Goal: Information Seeking & Learning: Find specific fact

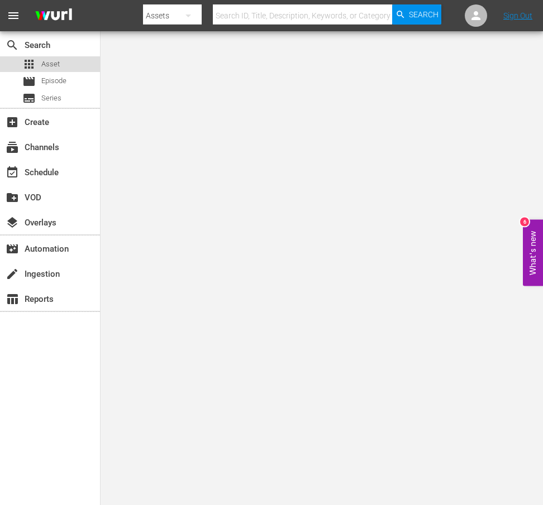
click at [55, 64] on span "Asset" at bounding box center [50, 64] width 18 height 11
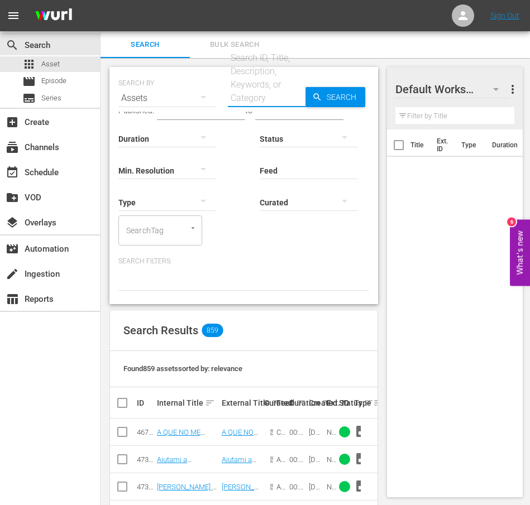
click at [245, 95] on input "text" at bounding box center [267, 98] width 78 height 27
paste input "Permanenza temporanea"
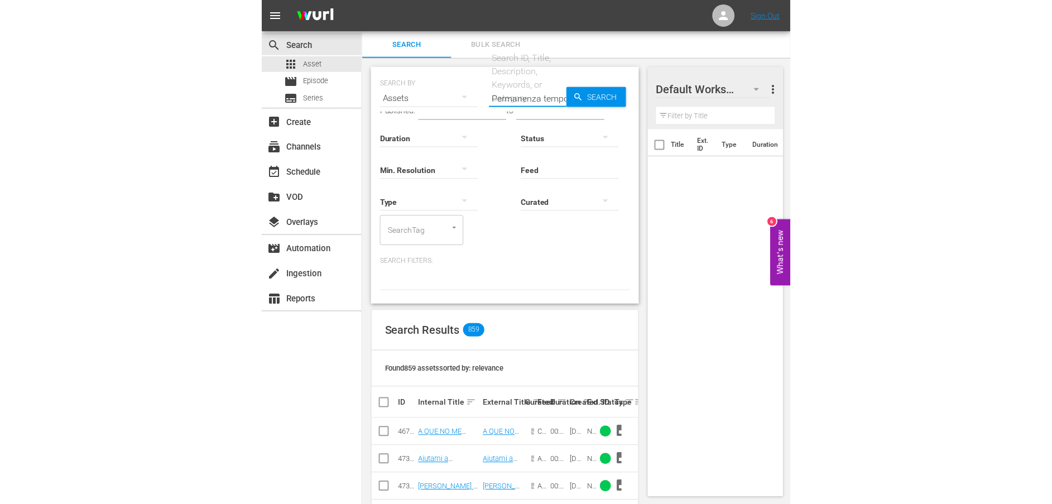
scroll to position [0, 26]
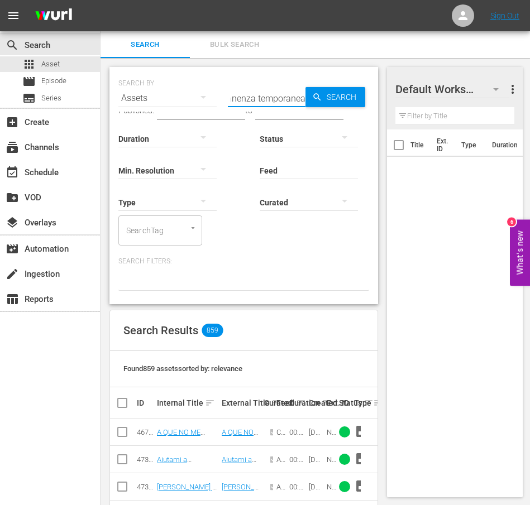
type input "Permanenza temporanea"
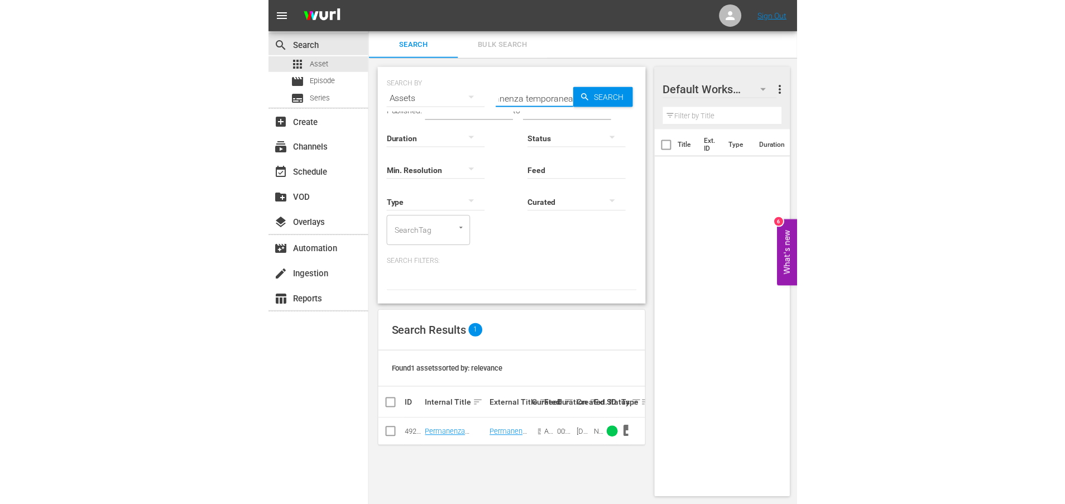
scroll to position [0, 0]
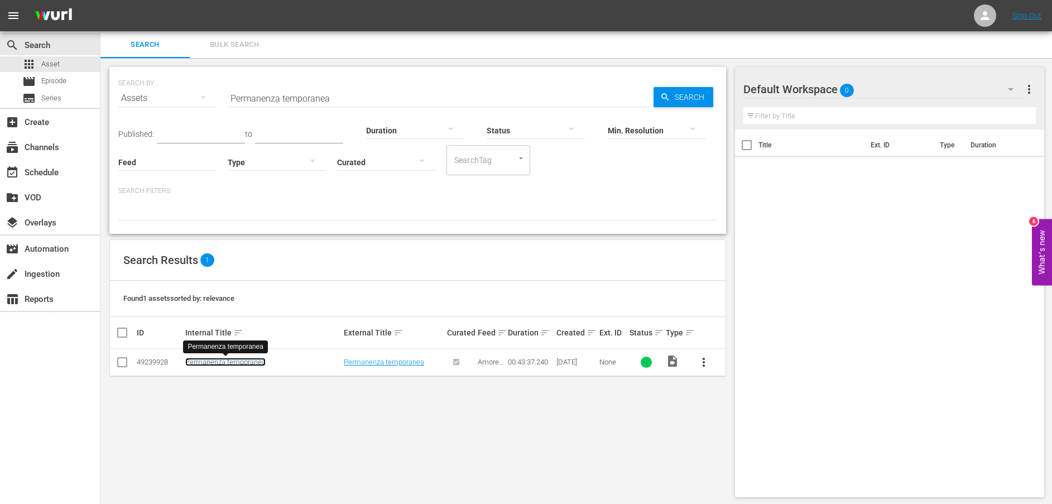
click at [247, 363] on link "Permanenza temporanea" at bounding box center [225, 362] width 80 height 8
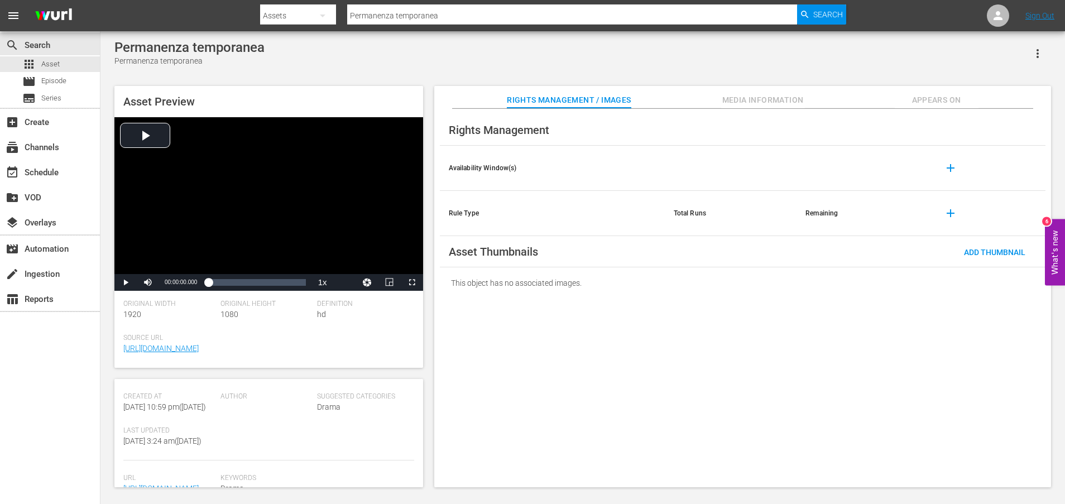
scroll to position [190, 0]
click at [423, 473] on div "Asset Preview Video Player is loading. Play Video Play Mute Current Time 00:00:…" at bounding box center [583, 280] width 948 height 401
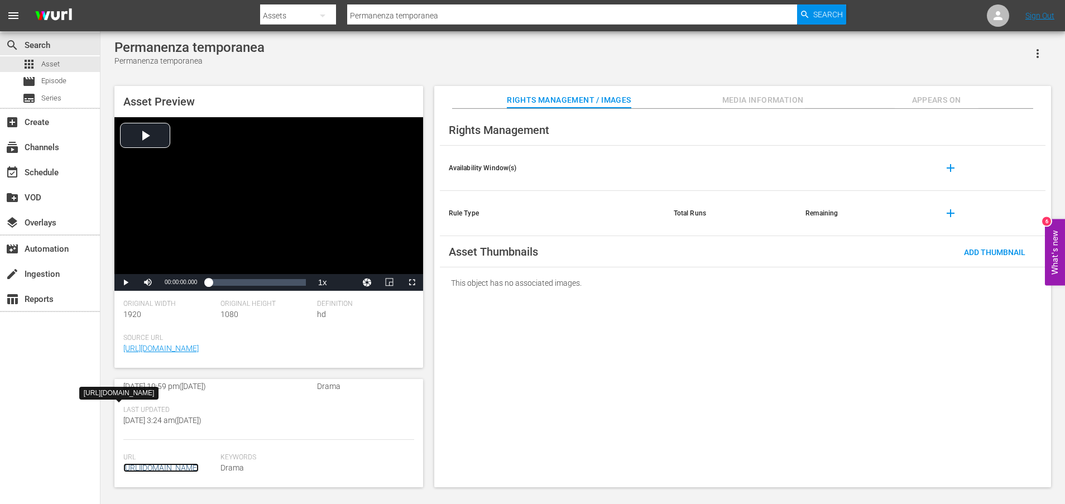
click at [183, 463] on link "[URL][DOMAIN_NAME]" at bounding box center [160, 467] width 75 height 9
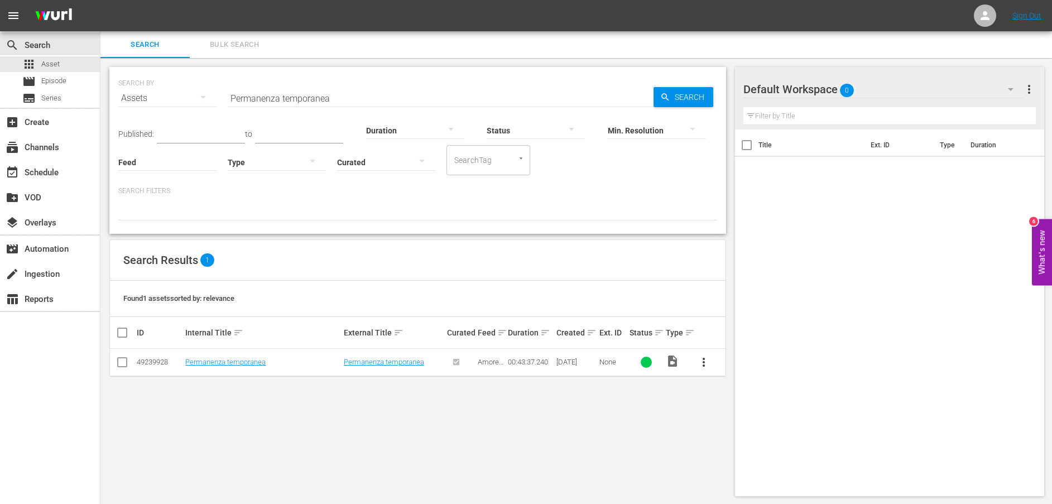
click at [358, 102] on input "Permanenza temporanea" at bounding box center [441, 98] width 426 height 27
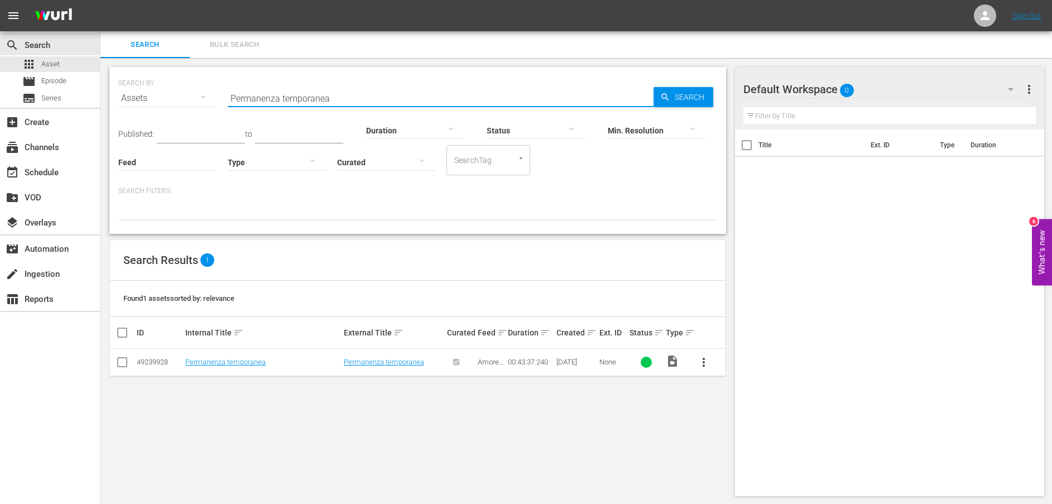
drag, startPoint x: 358, startPoint y: 102, endPoint x: 194, endPoint y: 84, distance: 165.0
click at [194, 84] on div "SEARCH BY Search By Assets Search ID, Title, Description, Keywords, or Category…" at bounding box center [417, 91] width 599 height 40
paste input "Quel denaro è maledetto"
type input "Quel denaro è maledetto"
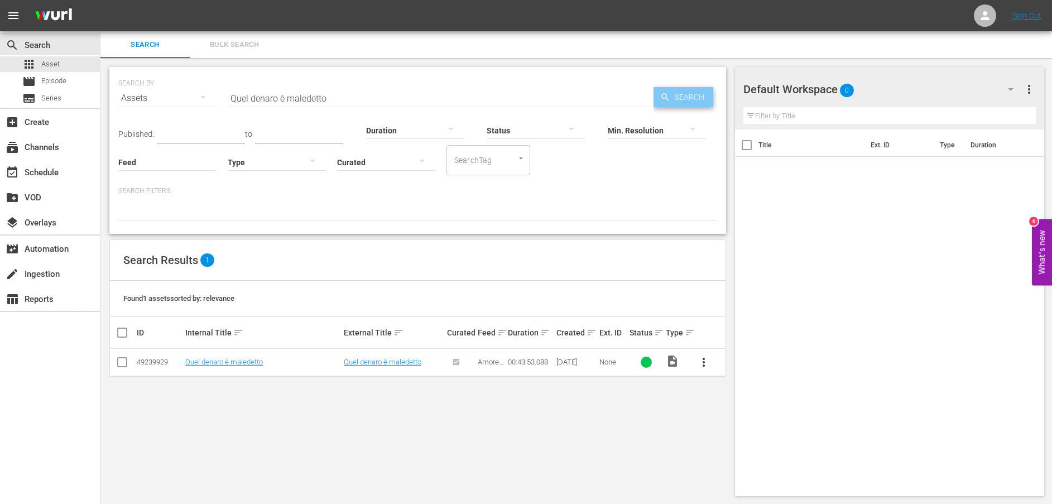
click at [542, 100] on span "Search" at bounding box center [691, 97] width 43 height 20
click at [223, 362] on link "Quel denaro è maledetto" at bounding box center [224, 362] width 78 height 8
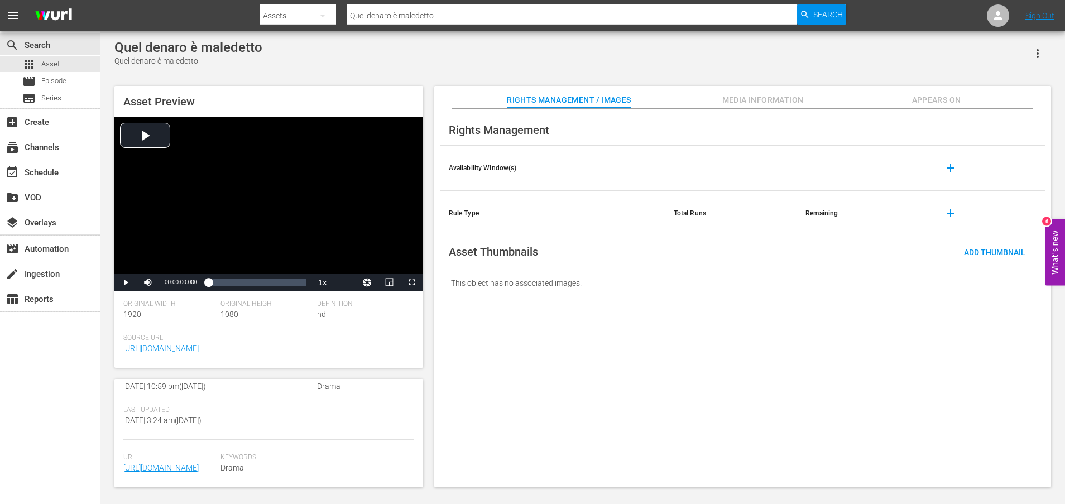
scroll to position [292, 0]
click at [154, 469] on link "[URL][DOMAIN_NAME]" at bounding box center [160, 467] width 75 height 9
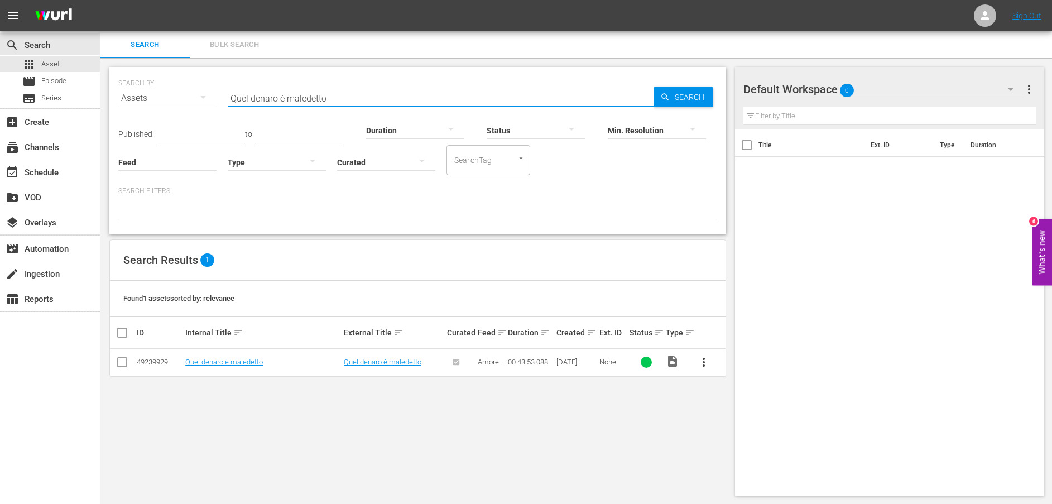
drag, startPoint x: 374, startPoint y: 99, endPoint x: 218, endPoint y: 90, distance: 156.0
click at [218, 90] on div "SEARCH BY Search By Assets Search ID, Title, Description, Keywords, or Category…" at bounding box center [417, 91] width 599 height 40
paste input "Rafa ha un problema a causa della sua dipendenza"
type input "Rafa ha un problema a causa della sua dipendenza"
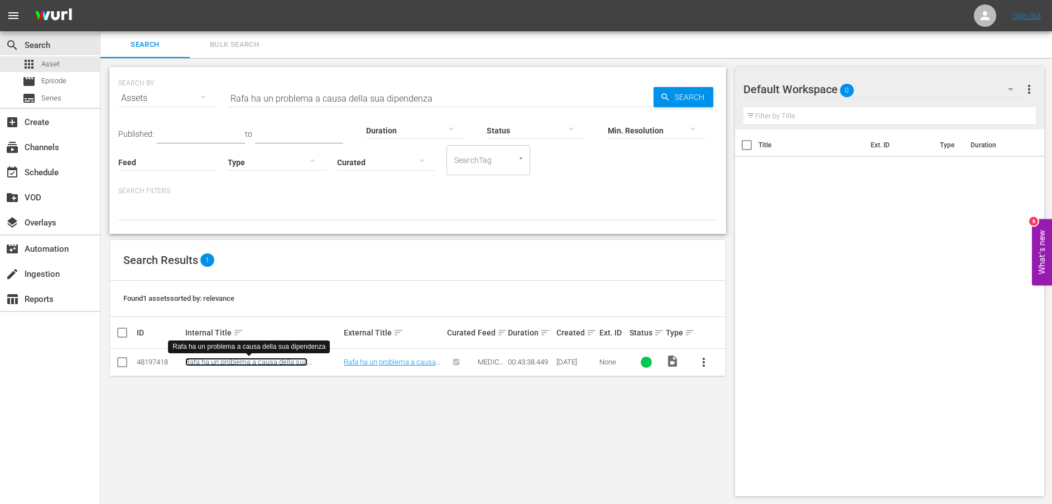
click at [260, 362] on link "Rafa ha un problema a causa della sua dipendenza" at bounding box center [246, 366] width 122 height 17
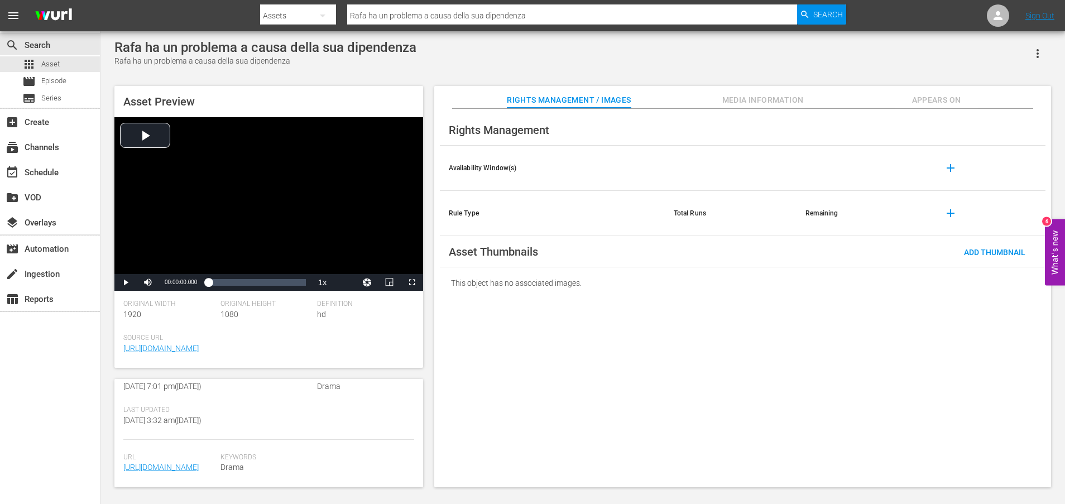
scroll to position [325, 0]
click at [135, 463] on link "[URL][DOMAIN_NAME]" at bounding box center [160, 467] width 75 height 9
